Goal: Task Accomplishment & Management: Complete application form

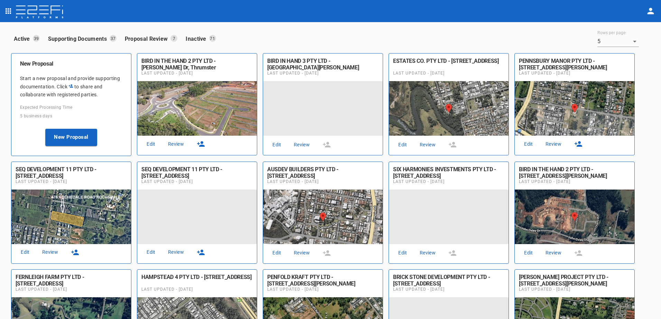
click at [178, 143] on link "Review" at bounding box center [176, 144] width 22 height 9
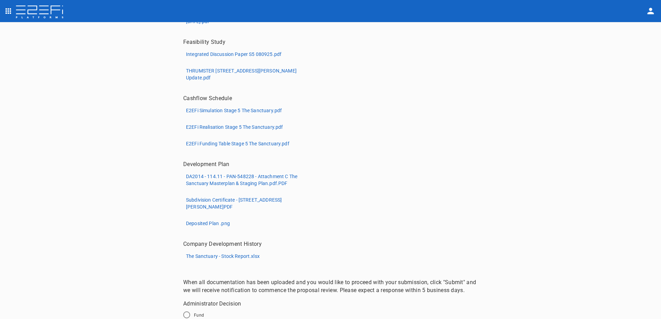
scroll to position [204, 0]
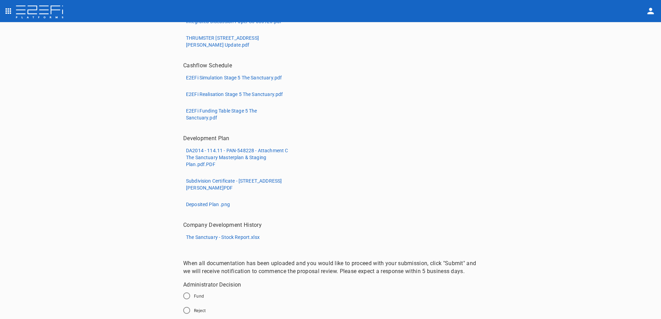
click at [185, 294] on input "Fund" at bounding box center [186, 296] width 15 height 15
radio input "true"
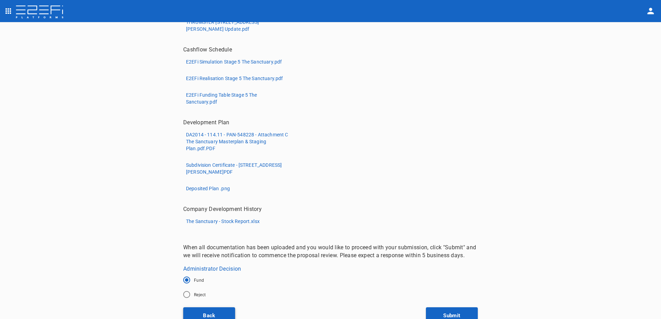
scroll to position [225, 0]
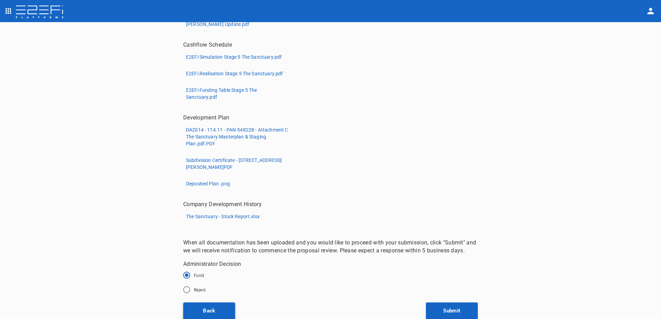
click at [203, 308] on button "Back" at bounding box center [209, 311] width 52 height 17
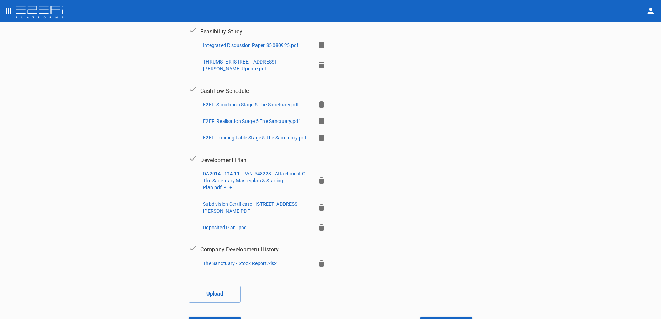
scroll to position [211, 0]
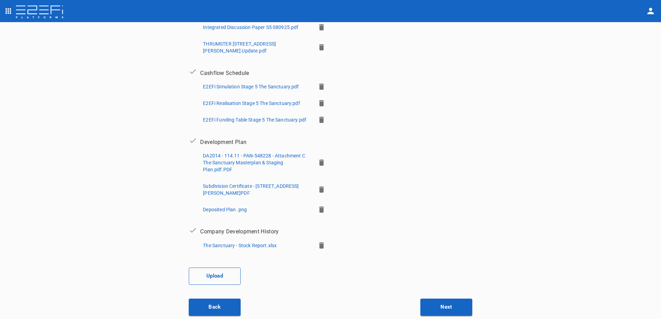
click at [214, 271] on button "Upload" at bounding box center [215, 276] width 52 height 17
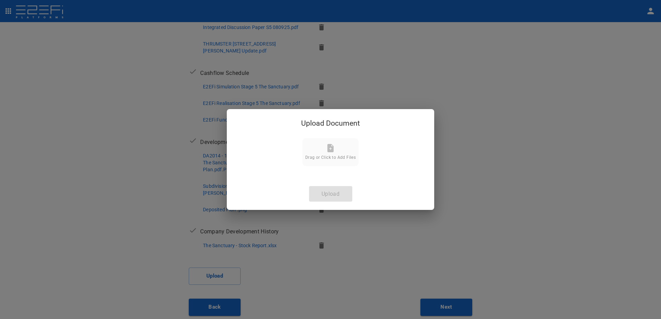
click at [327, 155] on span "Drag or Click to Add Files" at bounding box center [330, 157] width 50 height 5
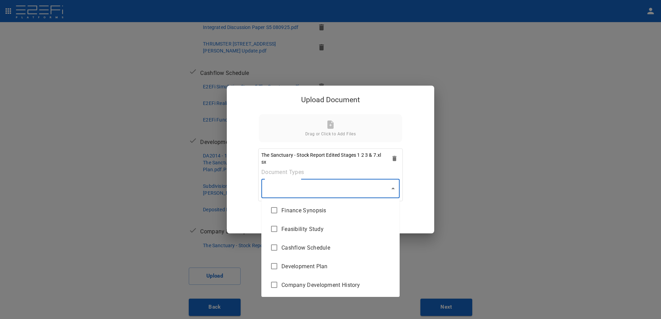
click at [392, 189] on body "Supporting Documents 1 Proposal Overview 2 Product Match 3 Document Submission …" at bounding box center [330, 159] width 661 height 319
click at [340, 289] on li "Company Development History" at bounding box center [330, 285] width 138 height 19
type input "Company Development History"
checkbox input "true"
click at [390, 189] on div at bounding box center [330, 159] width 661 height 319
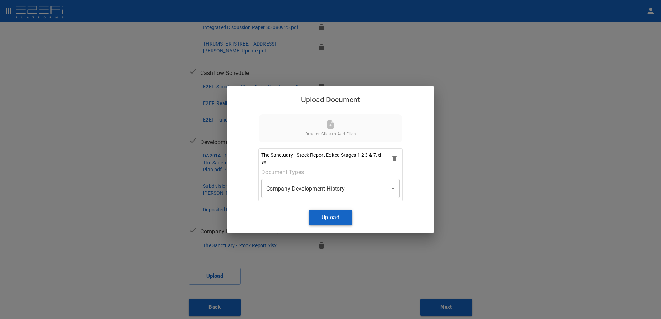
click at [332, 217] on button "Upload" at bounding box center [330, 218] width 43 height 16
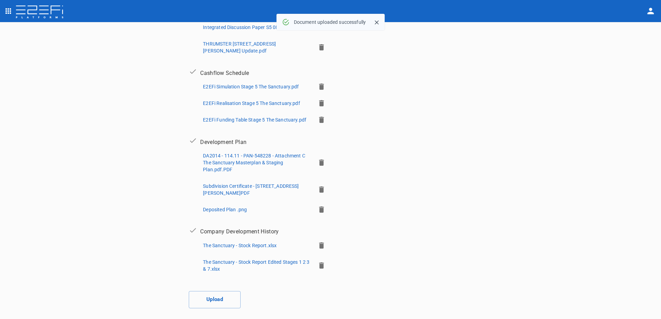
scroll to position [234, 0]
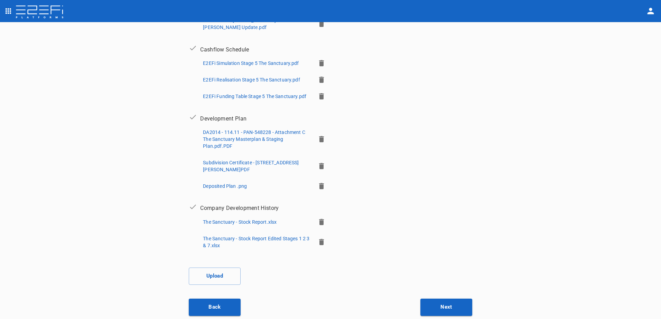
click at [319, 221] on icon "button" at bounding box center [321, 222] width 5 height 6
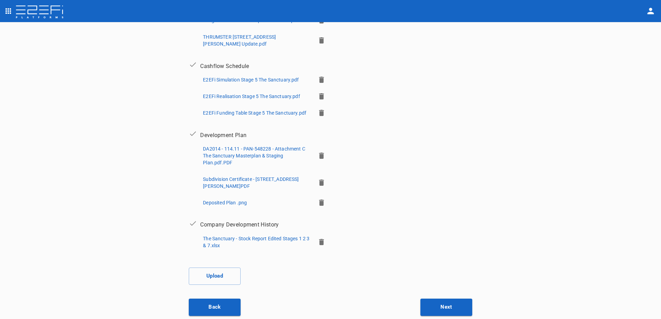
click at [9, 10] on icon "open drawer" at bounding box center [8, 11] width 8 height 8
click at [29, 75] on span "Contracts" at bounding box center [47, 78] width 61 height 8
